Goal: Transaction & Acquisition: Download file/media

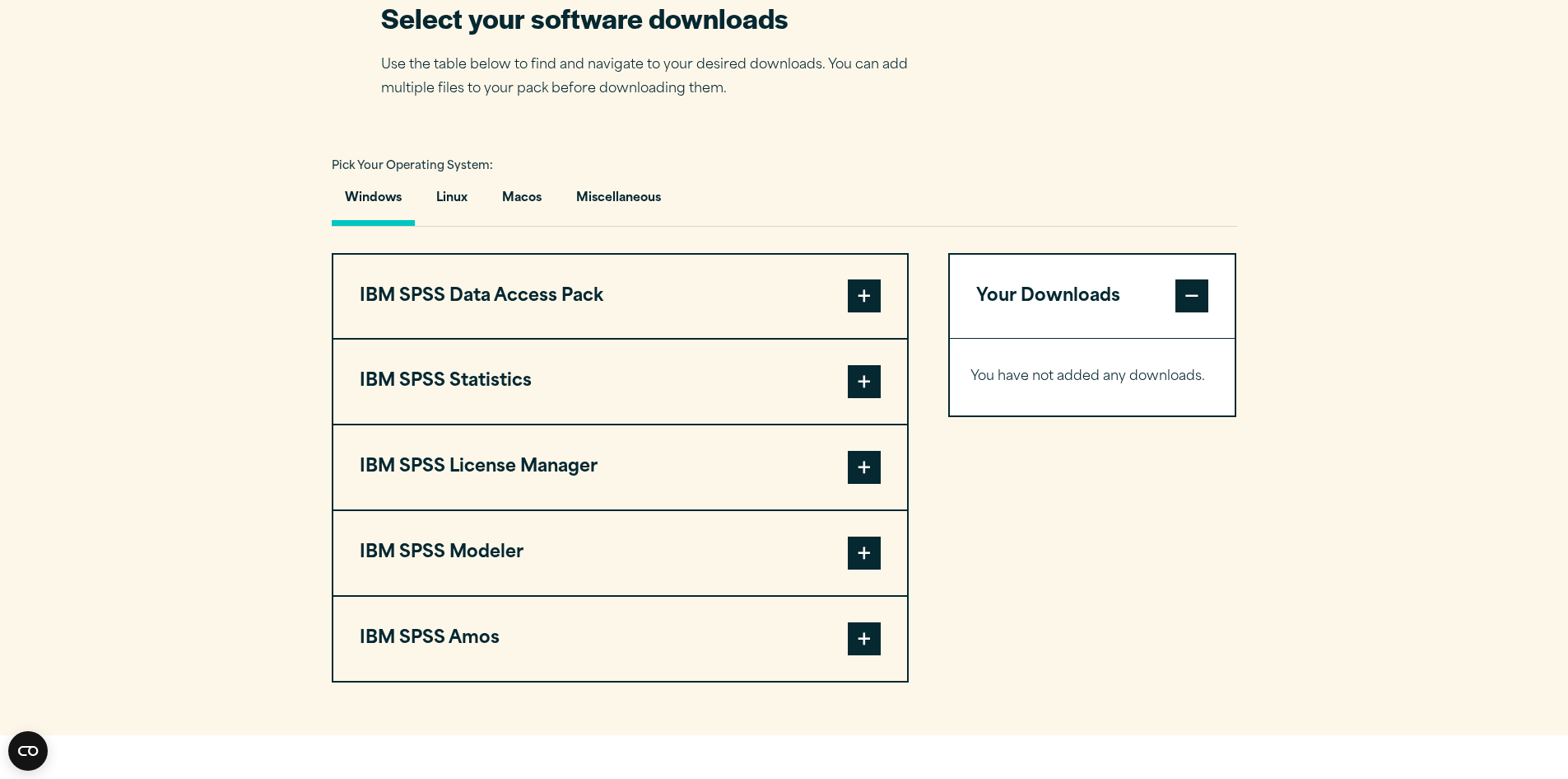
scroll to position [1071, 0]
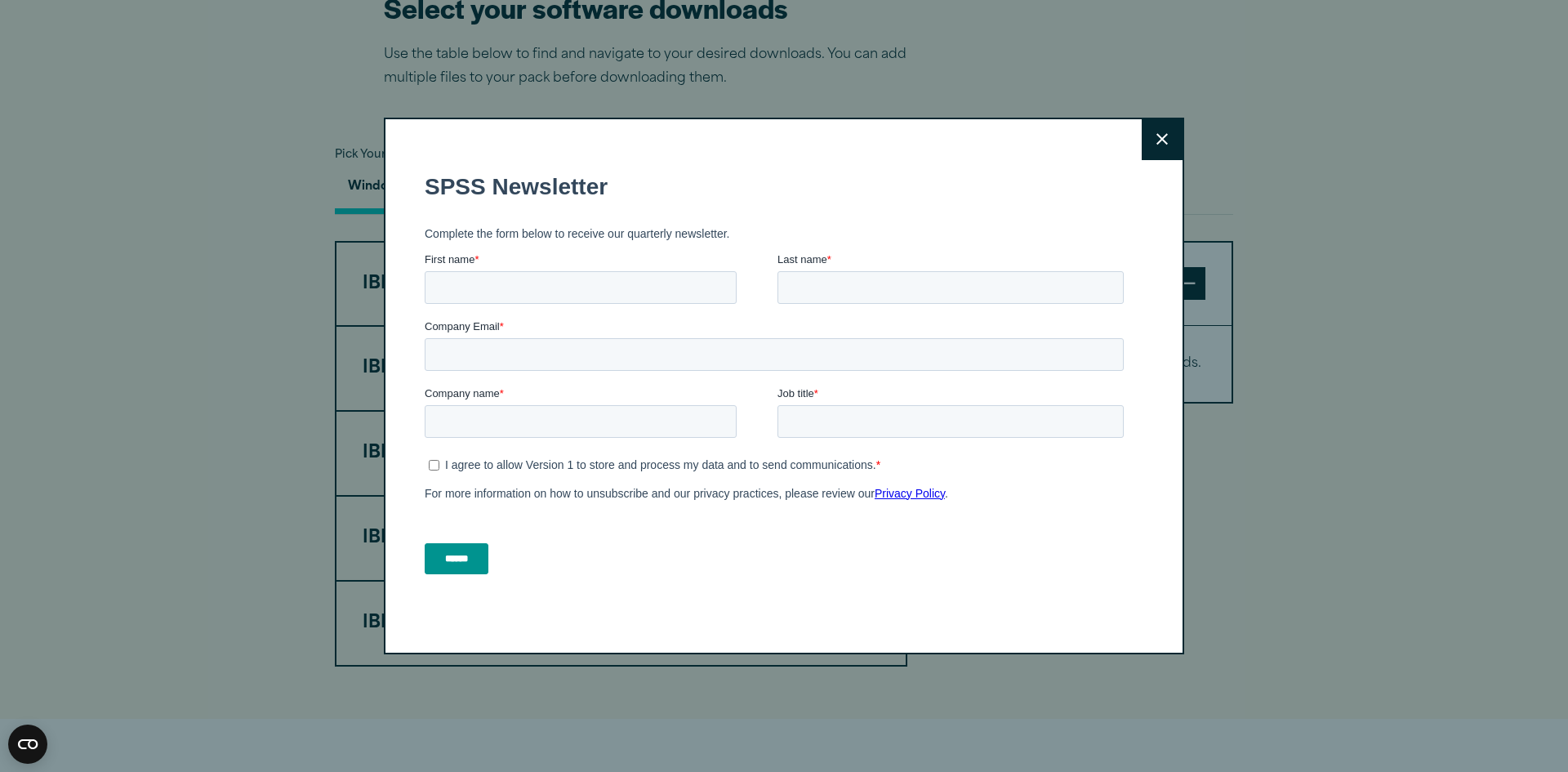
click at [1108, 136] on div "Close" at bounding box center [784, 386] width 801 height 538
click at [1168, 131] on button "Close" at bounding box center [1161, 139] width 40 height 40
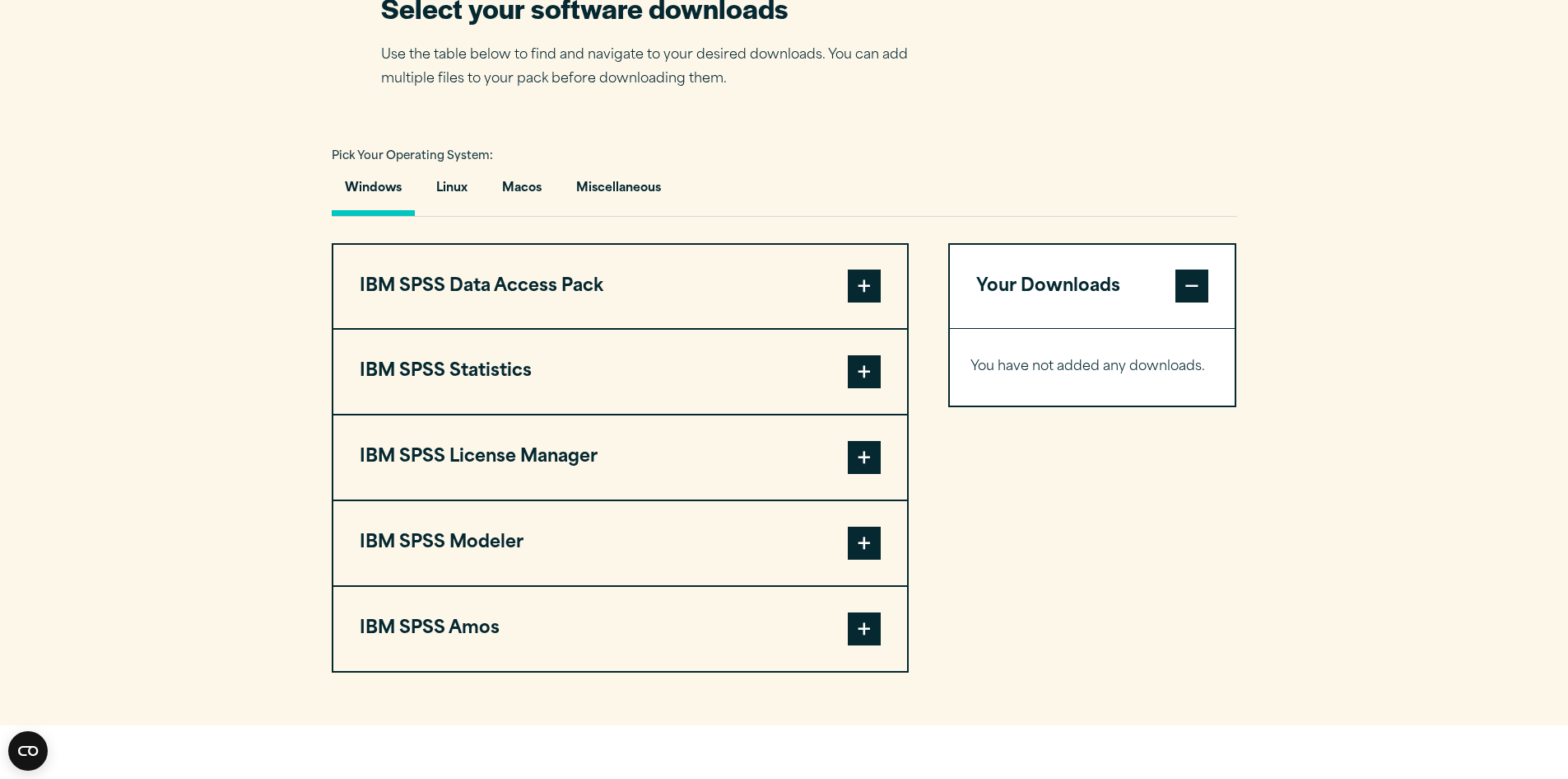
click at [871, 389] on span at bounding box center [864, 371] width 33 height 33
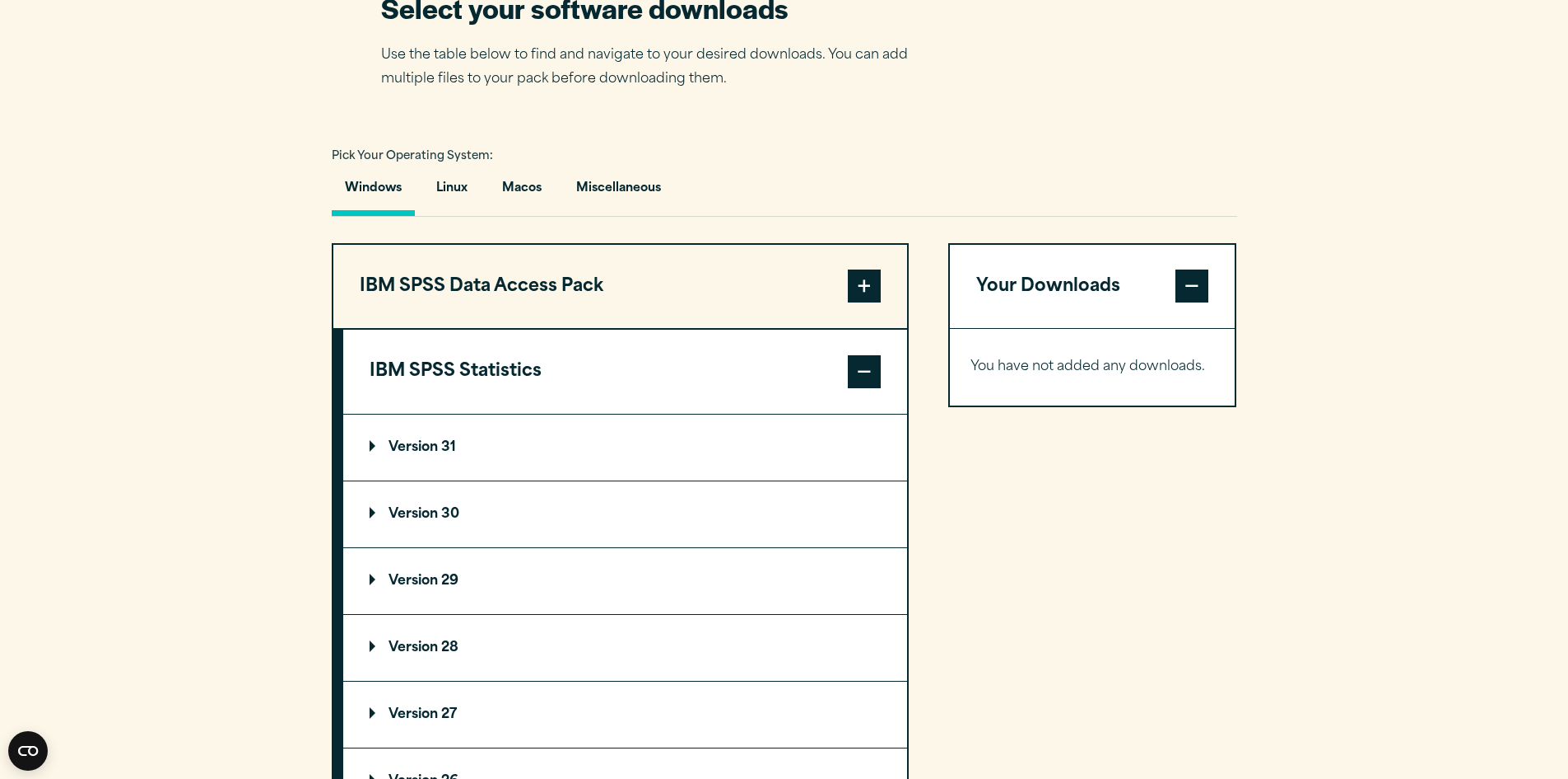
click at [458, 521] on p "Version 30" at bounding box center [414, 514] width 89 height 13
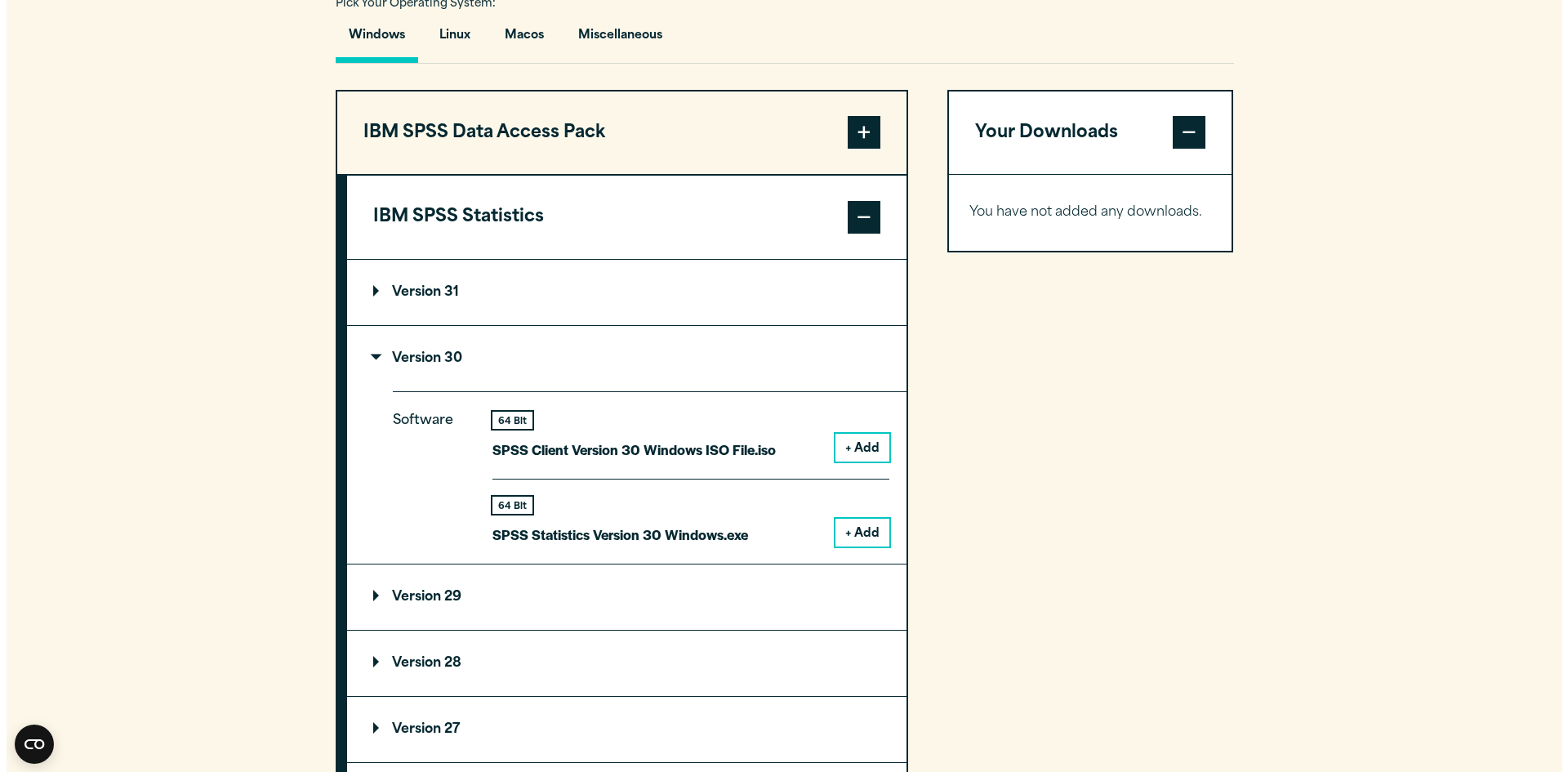
scroll to position [1225, 0]
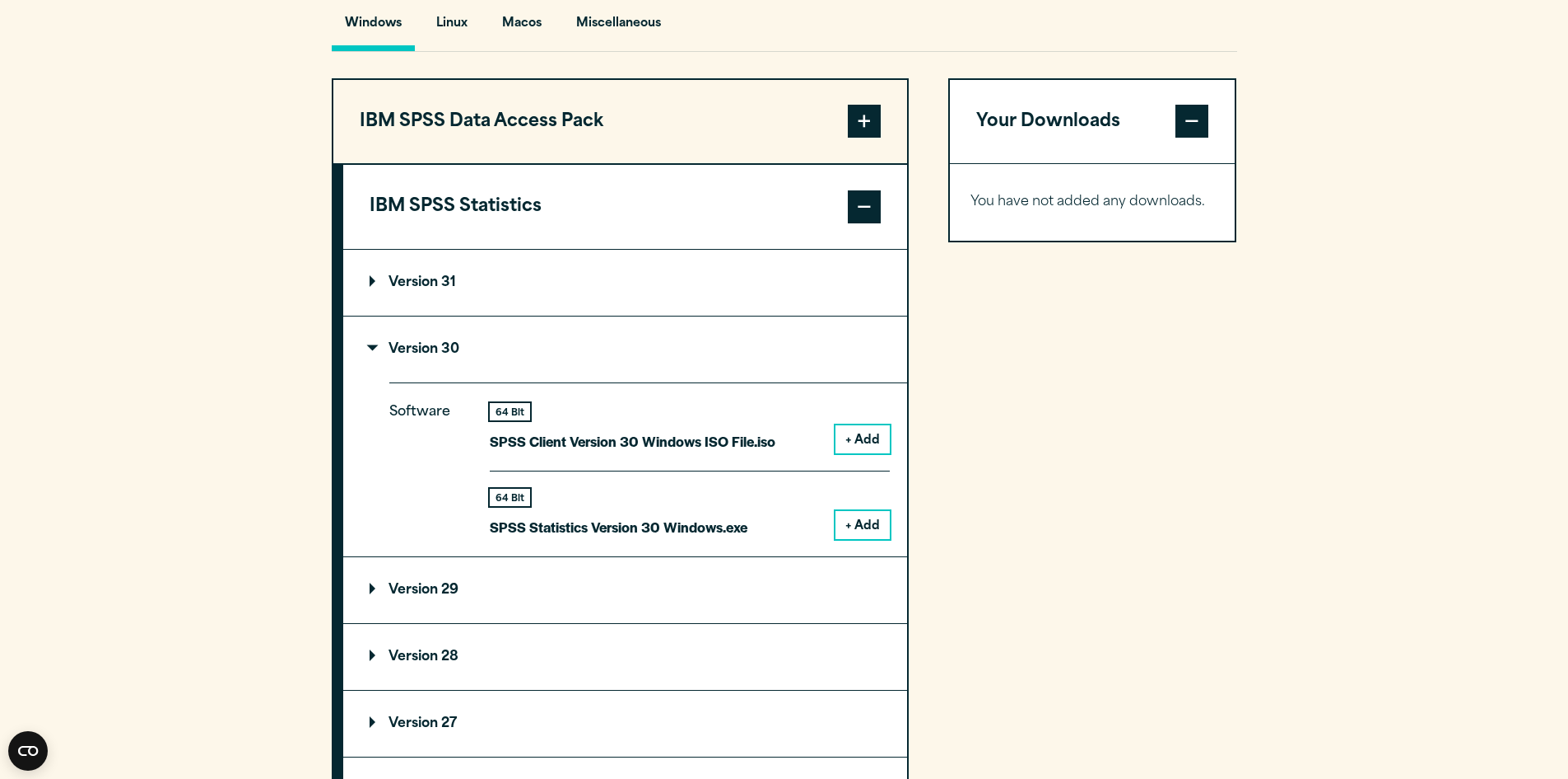
click at [869, 539] on button "+ Add" at bounding box center [863, 525] width 55 height 28
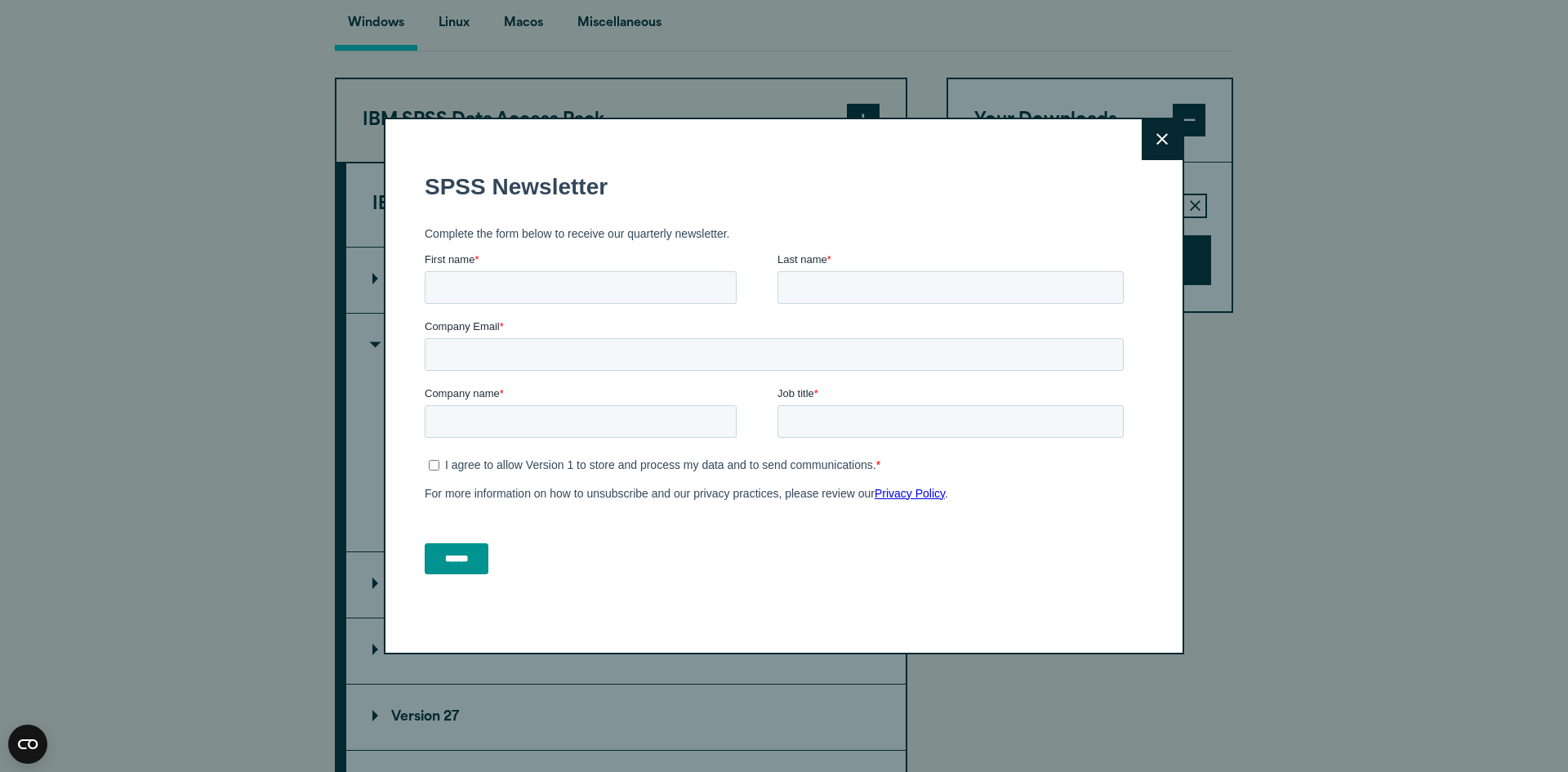
click at [1125, 134] on div "Close" at bounding box center [784, 386] width 801 height 538
click at [1145, 131] on button "Close" at bounding box center [1161, 139] width 40 height 40
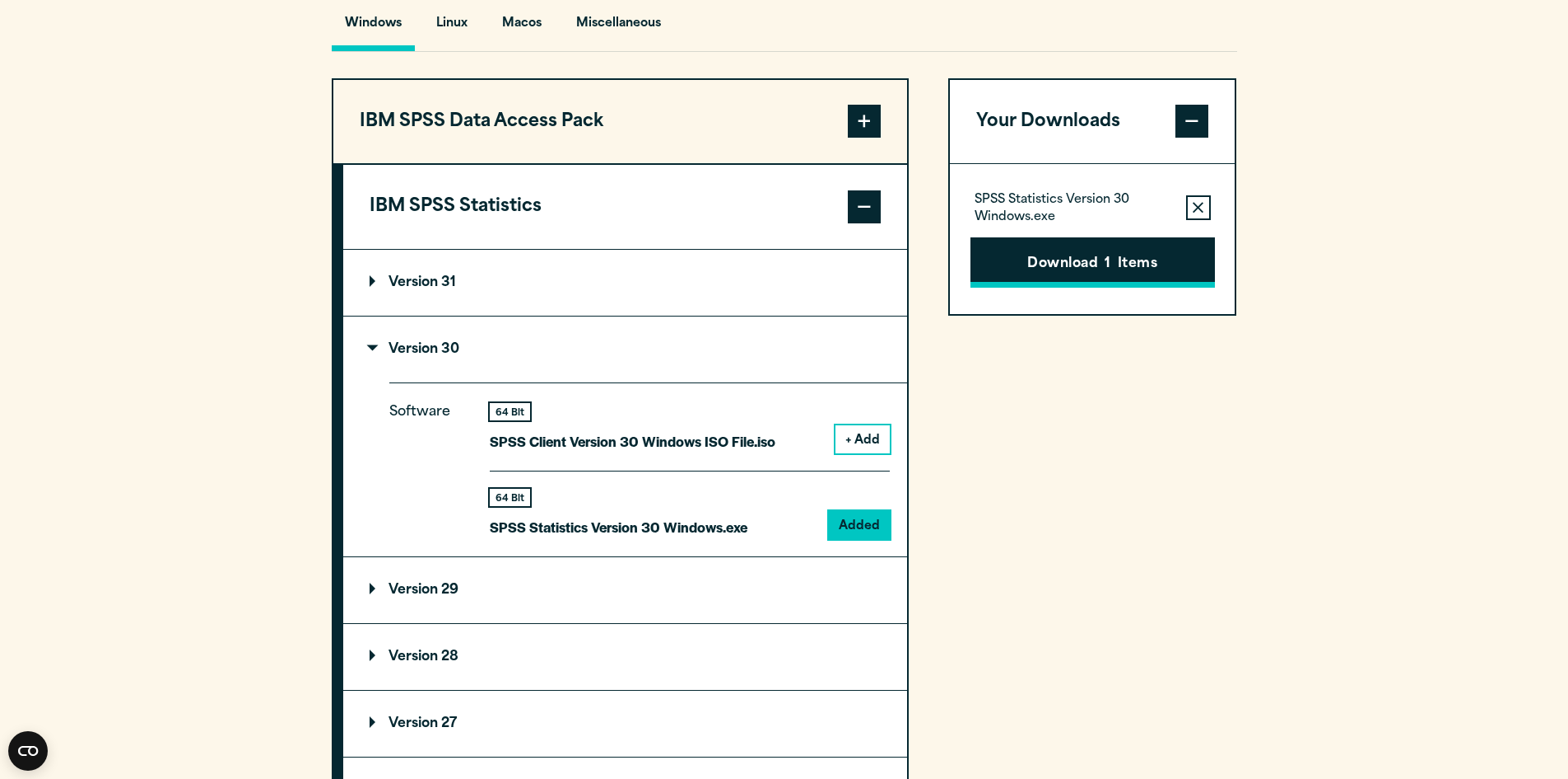
click at [1130, 288] on button "Download 1 Items" at bounding box center [1093, 262] width 244 height 51
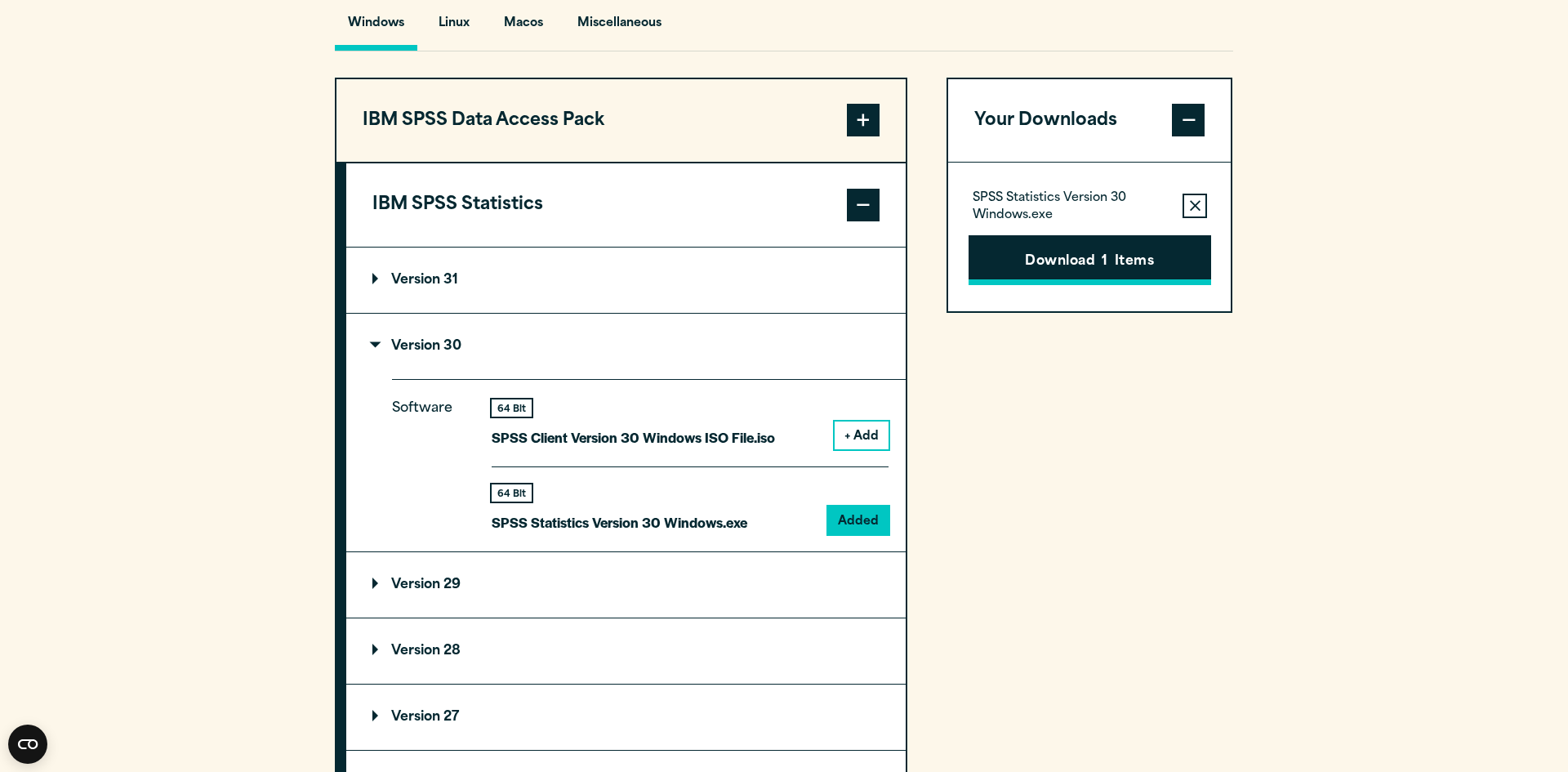
click at [0, 0] on div "Please confirm you have a licence. Close Please confirm you have been provided …" at bounding box center [0, 0] width 0 height 0
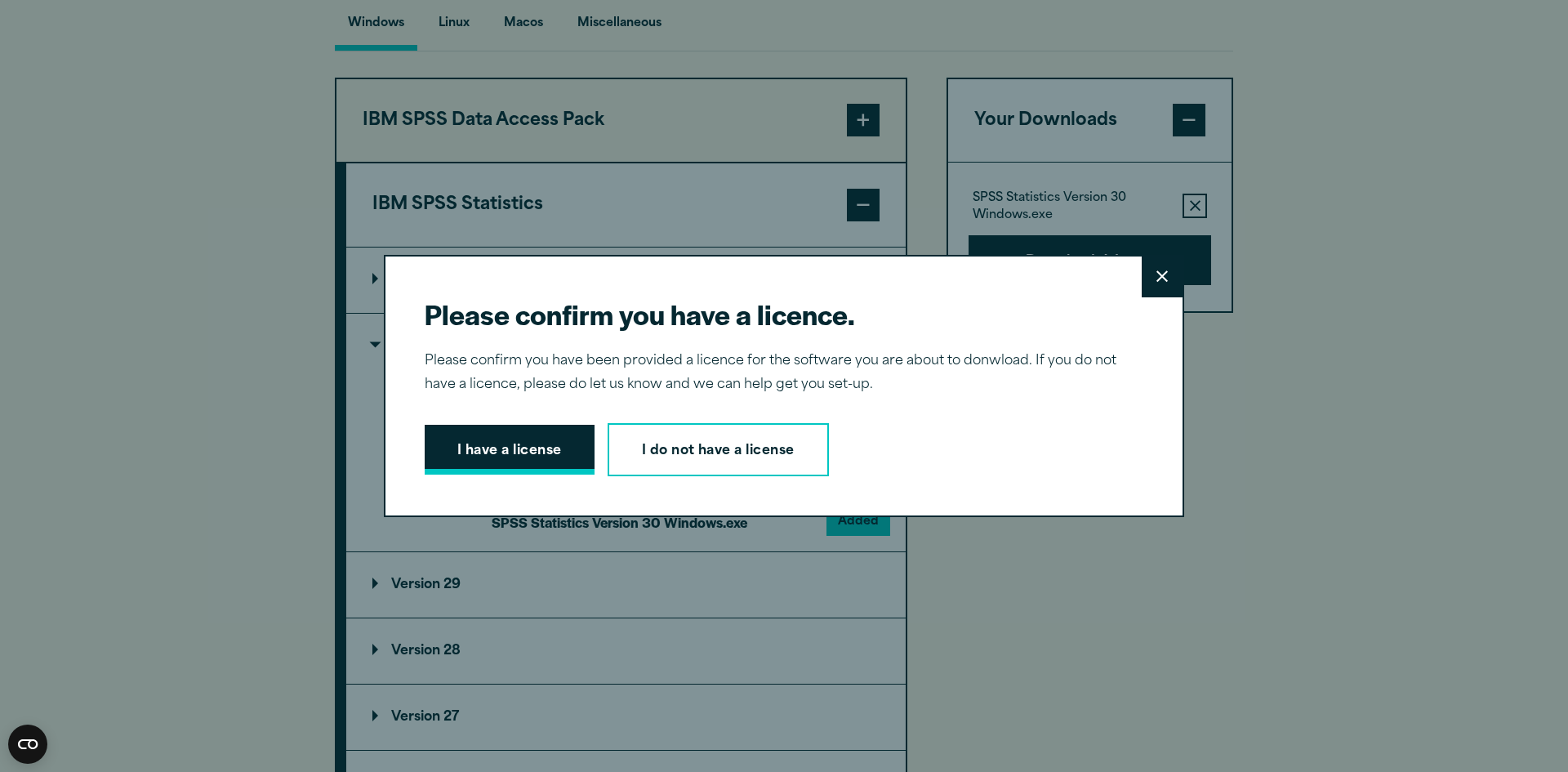
click at [534, 444] on button "I have a license" at bounding box center [509, 449] width 169 height 50
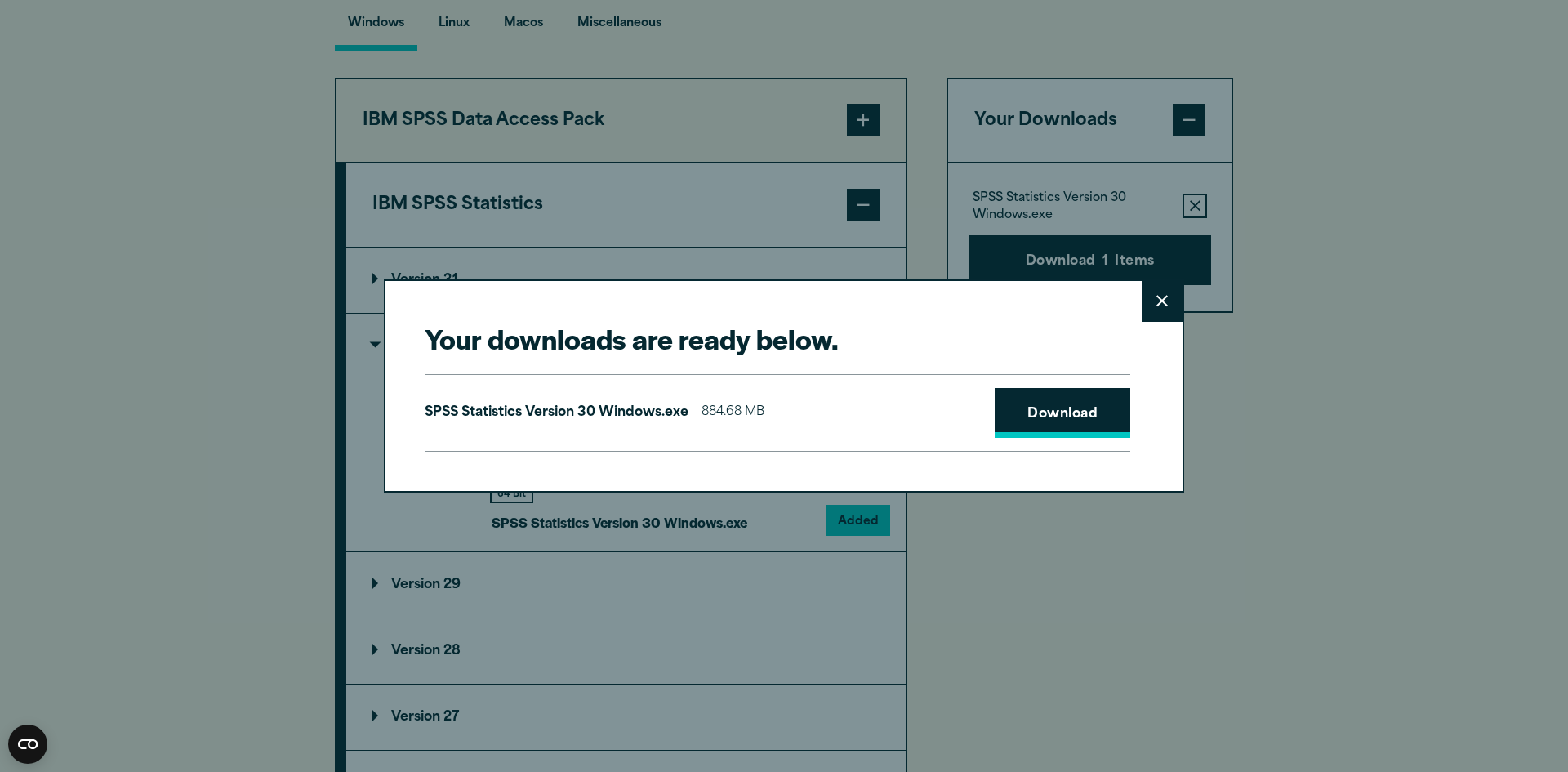
click at [1102, 420] on link "Download" at bounding box center [1063, 413] width 136 height 50
